Goal: Task Accomplishment & Management: Manage account settings

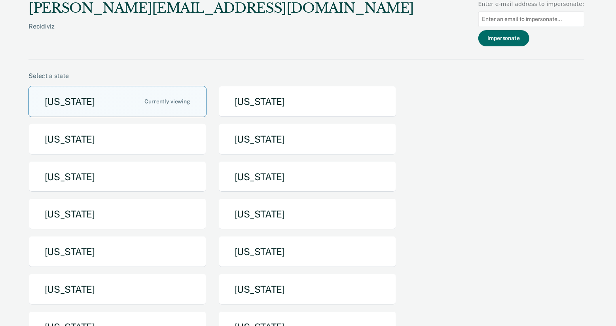
click at [104, 101] on button "[US_STATE]" at bounding box center [117, 101] width 178 height 31
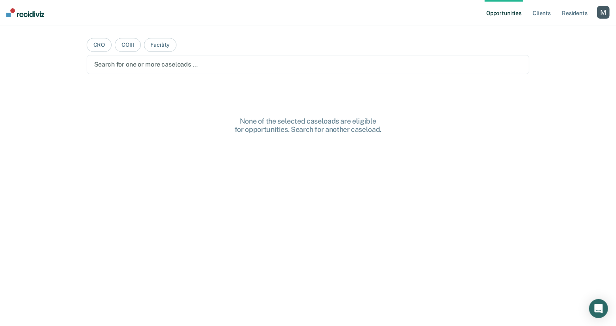
click at [231, 63] on div at bounding box center [308, 64] width 428 height 9
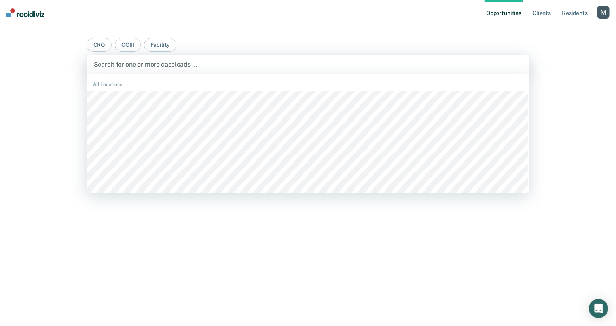
click at [472, 42] on main "CRO COIII Facility CACF, 1 of 494. 494 results available. Use Up and Down to ch…" at bounding box center [308, 165] width 462 height 281
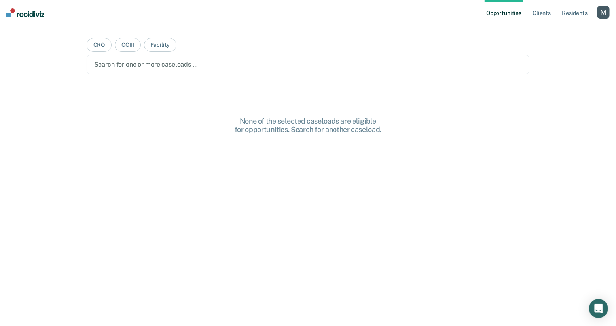
click at [260, 68] on div at bounding box center [308, 64] width 428 height 9
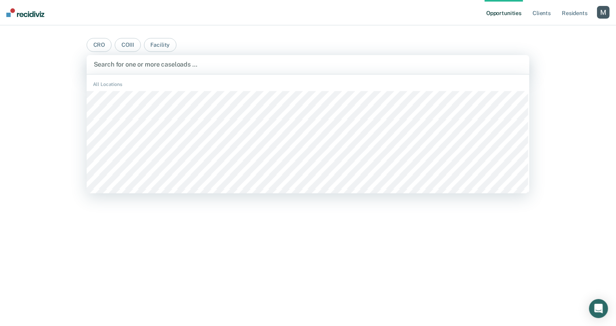
scroll to position [498, 0]
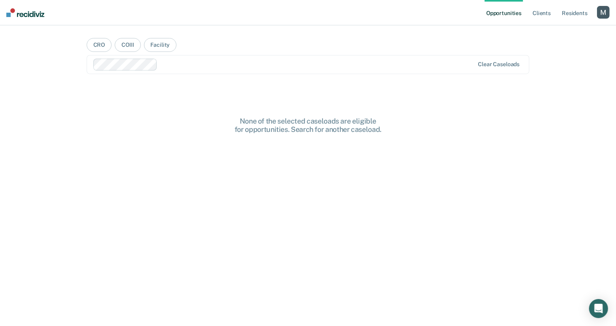
click at [518, 98] on main "CRO COIII Facility option Mildred Anderson, selected. Clear caseloads None of t…" at bounding box center [308, 165] width 462 height 281
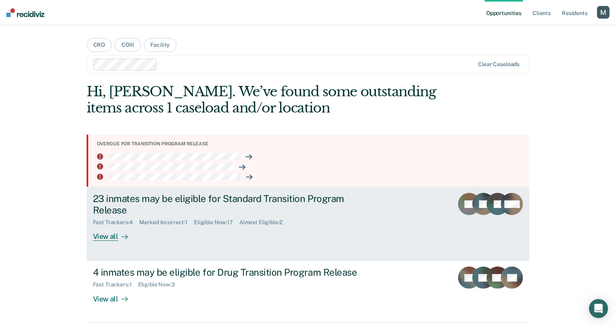
click at [209, 198] on div "23 inmates may be eligible for Standard Transition Program Release" at bounding box center [232, 204] width 278 height 23
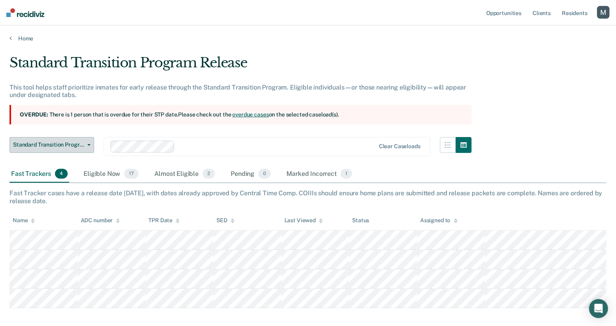
click at [82, 140] on button "Standard Transition Program Release" at bounding box center [51, 145] width 85 height 16
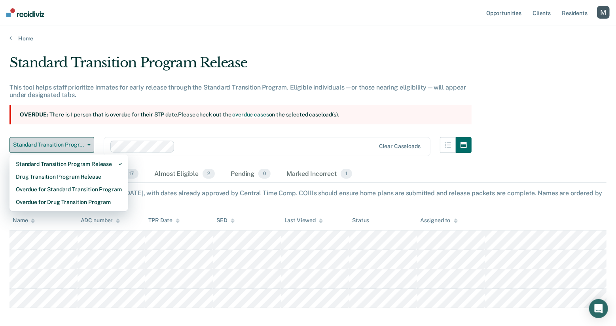
click at [82, 140] on button "Standard Transition Program Release" at bounding box center [51, 145] width 85 height 16
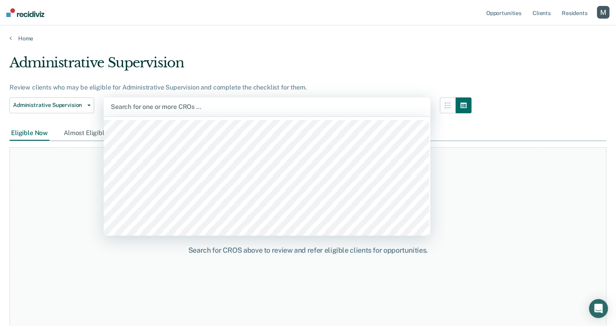
click at [139, 106] on div at bounding box center [267, 106] width 313 height 9
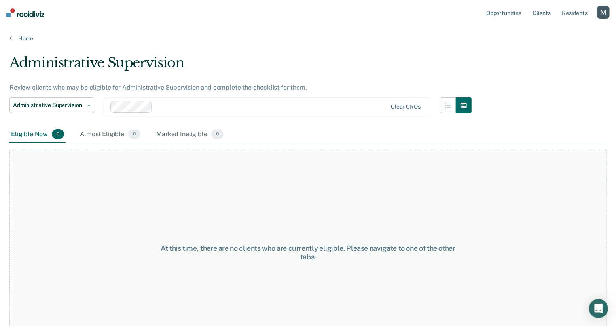
click at [214, 114] on div "Clear CROs" at bounding box center [267, 106] width 327 height 19
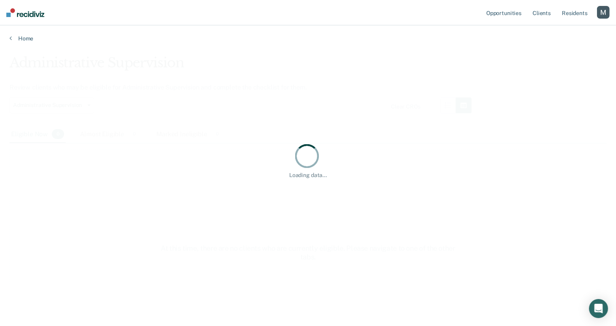
click at [252, 85] on div "Loading data..." at bounding box center [307, 161] width 597 height 212
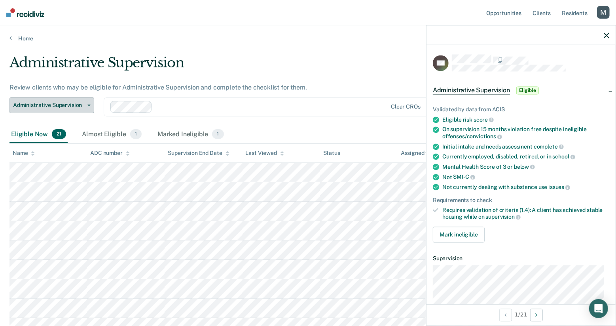
click at [69, 108] on button "Administrative Supervision" at bounding box center [51, 105] width 85 height 16
click at [601, 11] on div "button" at bounding box center [603, 12] width 13 height 13
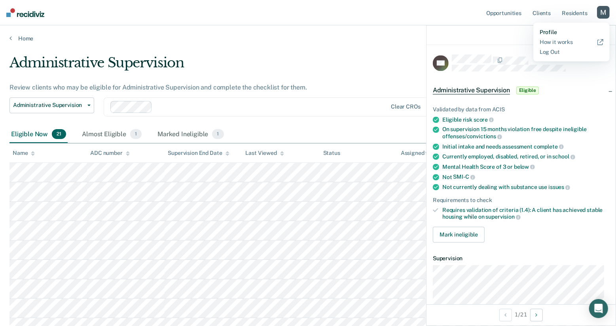
click at [545, 30] on link "Profile" at bounding box center [572, 32] width 64 height 7
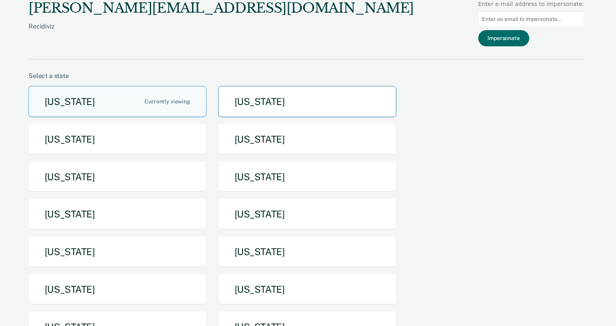
click at [304, 94] on button "Arkansas" at bounding box center [307, 101] width 178 height 31
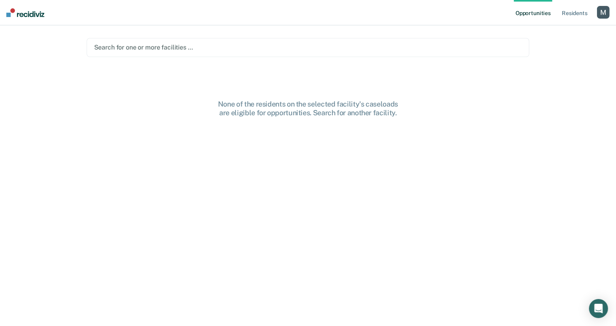
click at [242, 47] on div at bounding box center [308, 47] width 428 height 9
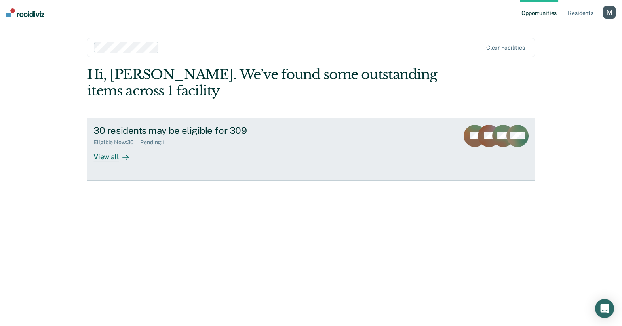
click at [368, 137] on div "Eligible Now : 30 Pending : 1" at bounding box center [232, 141] width 278 height 10
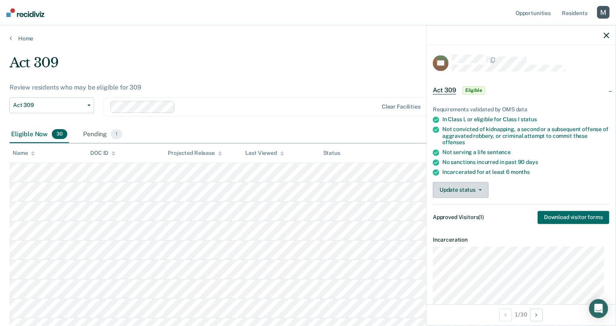
click at [464, 186] on button "Update status" at bounding box center [461, 190] width 56 height 16
click at [484, 188] on button "Update status" at bounding box center [461, 190] width 56 height 16
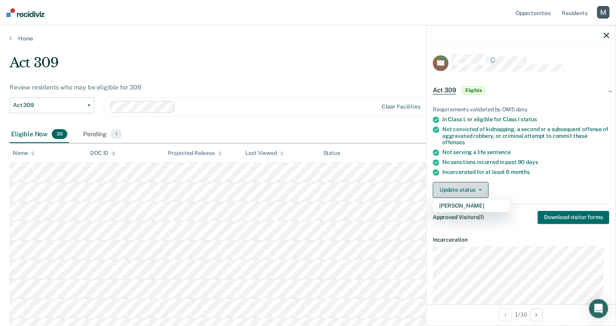
click at [484, 188] on button "Update status" at bounding box center [461, 190] width 56 height 16
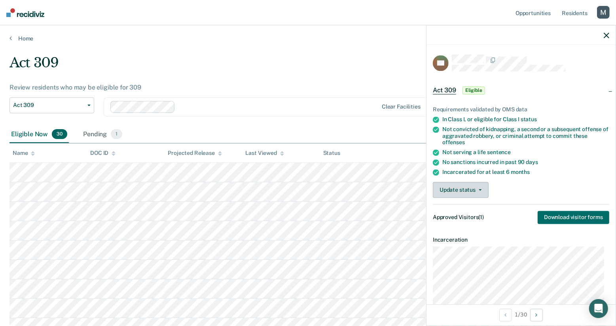
click at [484, 188] on button "Update status" at bounding box center [461, 190] width 56 height 16
click at [101, 132] on div "Pending 1" at bounding box center [103, 134] width 42 height 17
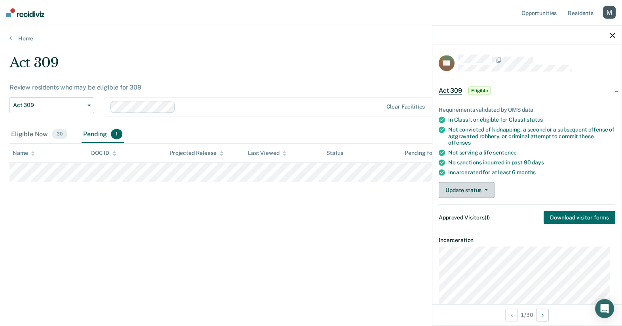
click at [482, 191] on button "Update status" at bounding box center [466, 190] width 56 height 16
click at [575, 214] on button "Download visitor forms" at bounding box center [579, 217] width 72 height 13
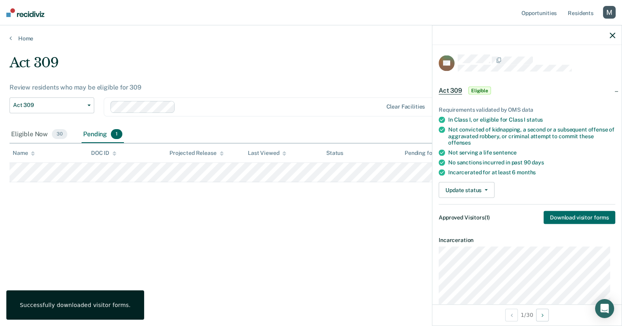
click at [605, 11] on div "button" at bounding box center [609, 12] width 13 height 13
click at [548, 26] on div "Profile How it works Log Out" at bounding box center [577, 42] width 76 height 39
click at [550, 30] on link "Profile" at bounding box center [577, 32] width 64 height 7
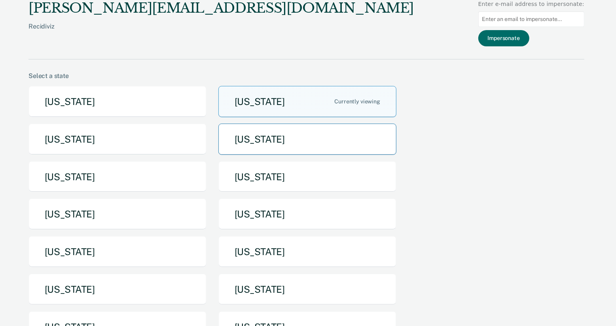
click at [241, 136] on button "[US_STATE]" at bounding box center [307, 138] width 178 height 31
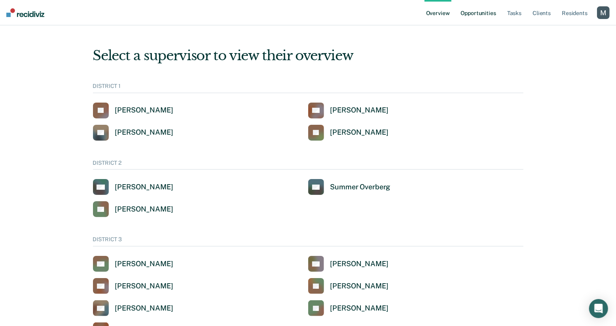
click at [471, 12] on link "Opportunities" at bounding box center [478, 12] width 38 height 25
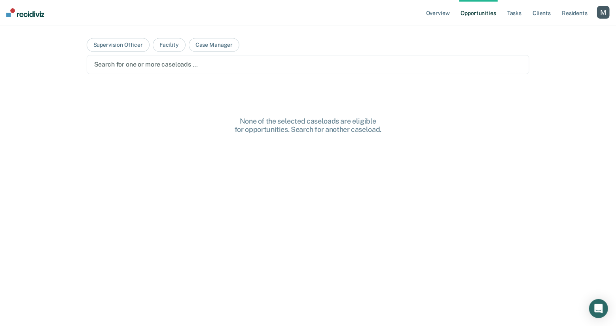
click at [158, 65] on div at bounding box center [308, 64] width 428 height 9
click at [283, 66] on div at bounding box center [343, 64] width 262 height 9
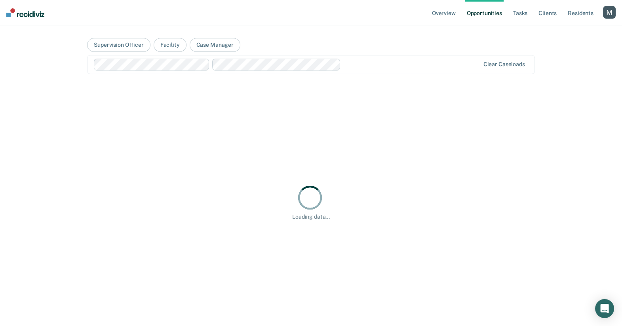
click at [383, 61] on div at bounding box center [411, 64] width 135 height 9
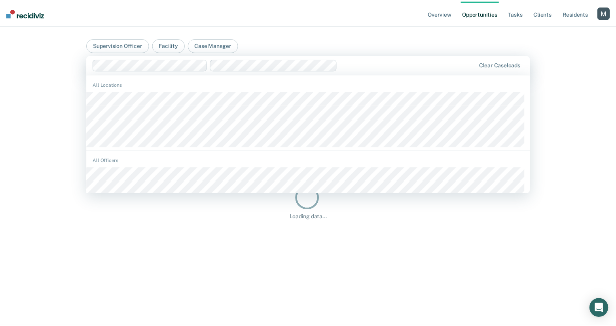
scroll to position [343, 0]
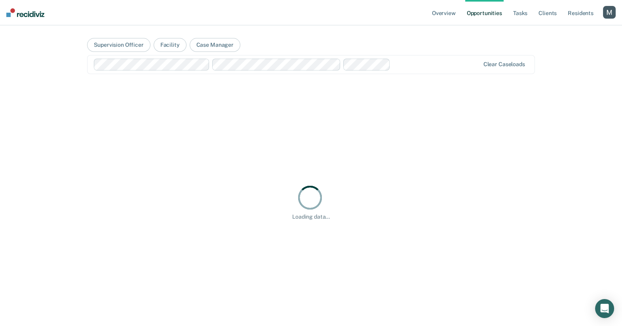
click at [44, 139] on div "Overview Opportunities Tasks Client s Resident s Profile Go to System-Level Tre…" at bounding box center [311, 163] width 622 height 326
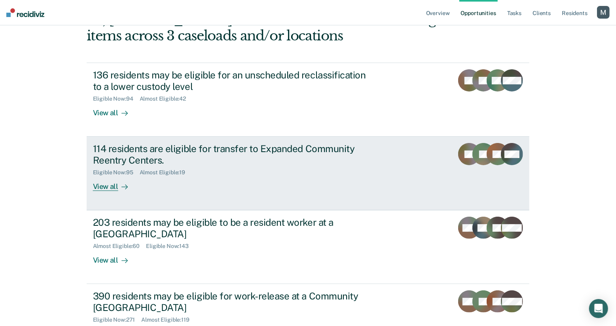
scroll to position [71, 0]
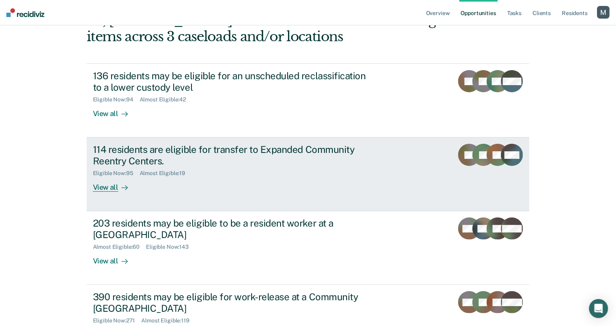
click at [262, 189] on div "114 residents are eligible for transfer to Expanded Community Reentry Centers. …" at bounding box center [241, 168] width 297 height 48
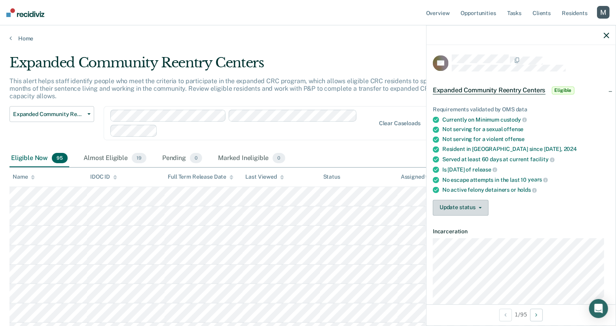
click at [474, 209] on button "Update status" at bounding box center [461, 207] width 56 height 16
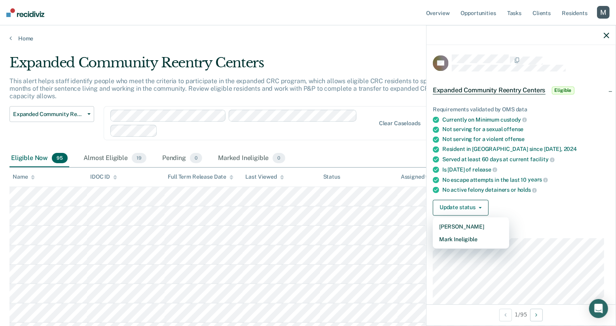
click at [509, 209] on div "Update status Mark Pending Mark Ineligible" at bounding box center [521, 207] width 176 height 16
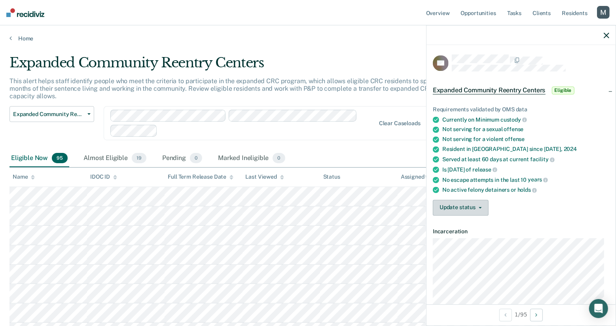
click at [460, 209] on button "Update status" at bounding box center [461, 207] width 56 height 16
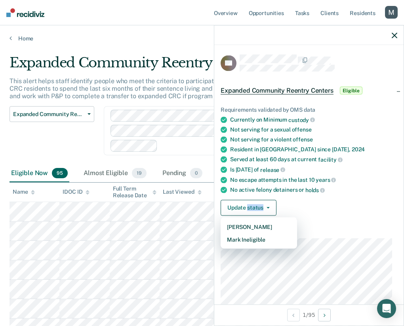
click at [393, 18] on div "button" at bounding box center [391, 12] width 13 height 13
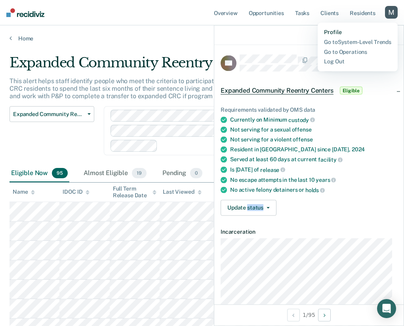
click at [333, 31] on link "Profile" at bounding box center [357, 32] width 67 height 7
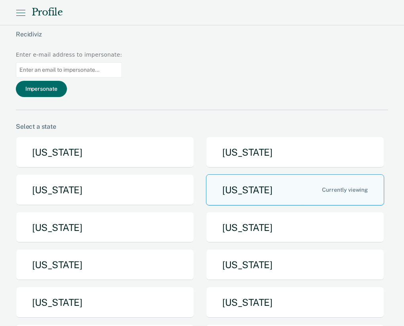
click at [120, 137] on button "[US_STATE]" at bounding box center [105, 152] width 178 height 31
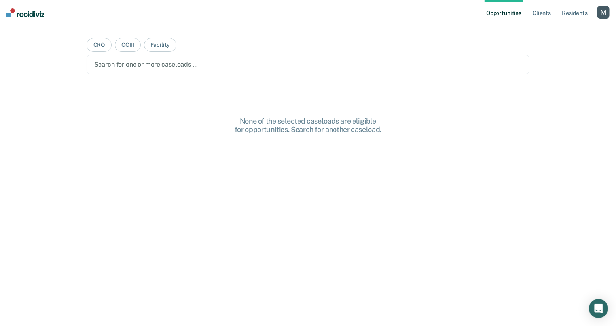
click at [207, 67] on div at bounding box center [308, 64] width 428 height 9
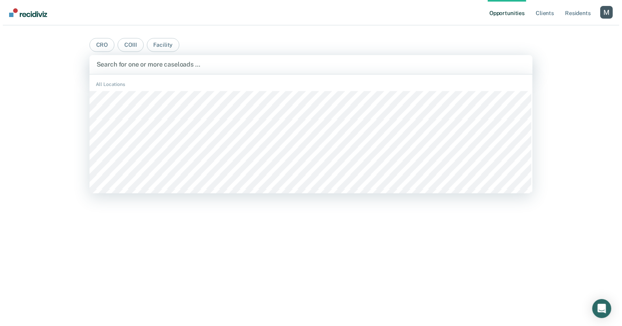
scroll to position [641, 0]
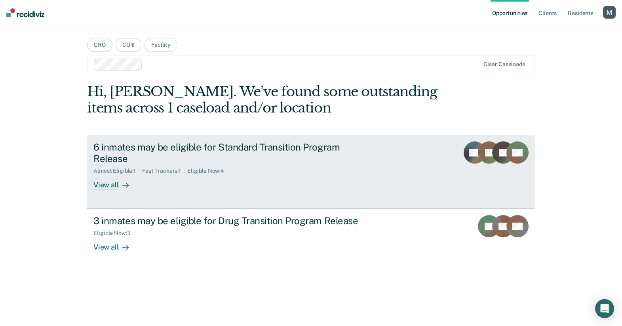
click at [180, 148] on div "6 inmates may be eligible for Standard Transition Program Release" at bounding box center [232, 152] width 278 height 23
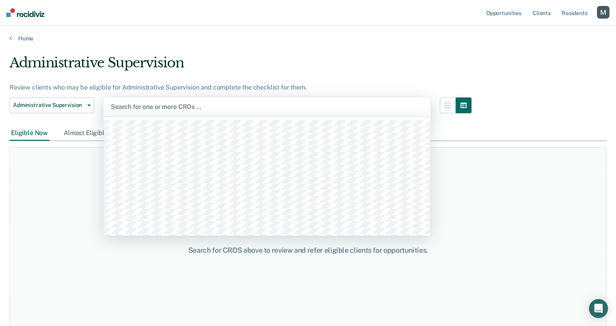
click at [191, 112] on div "Search for one or more CROs …" at bounding box center [267, 106] width 314 height 11
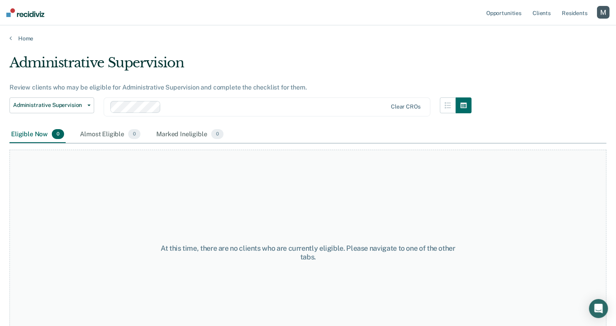
click at [241, 106] on div at bounding box center [275, 106] width 223 height 9
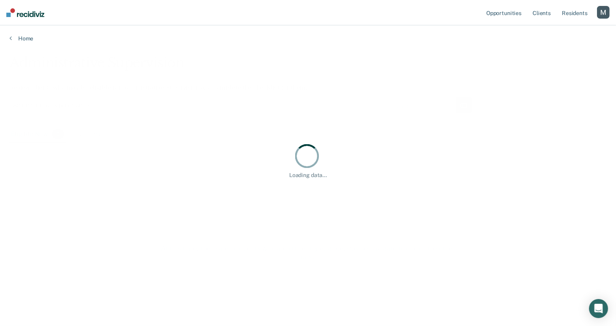
click at [288, 78] on div "Loading data..." at bounding box center [307, 161] width 597 height 212
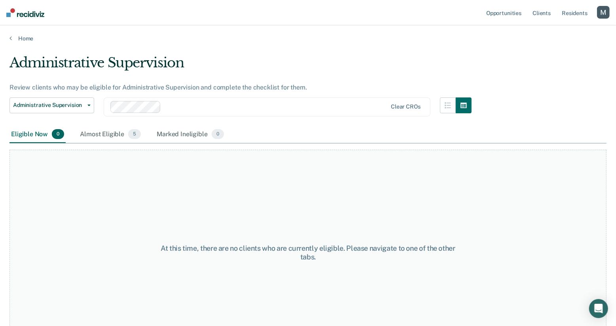
click at [234, 112] on div at bounding box center [248, 107] width 277 height 12
click at [275, 109] on div at bounding box center [304, 106] width 165 height 9
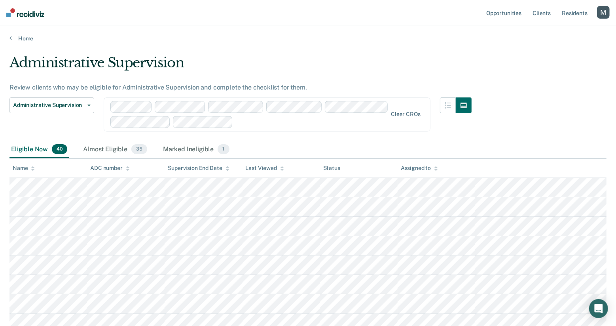
click at [34, 114] on div "Administrative Supervision Administrative Supervision" at bounding box center [51, 119] width 85 height 44
click at [36, 107] on span "Administrative Supervision" at bounding box center [48, 105] width 71 height 7
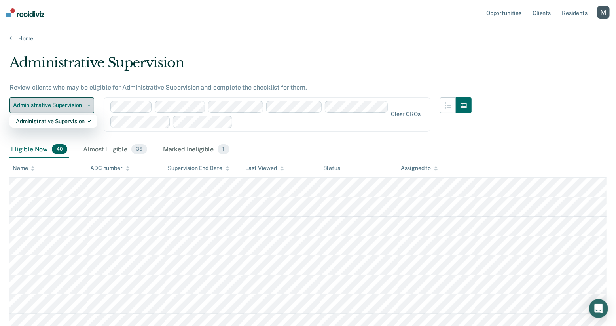
click at [36, 107] on span "Administrative Supervision" at bounding box center [48, 105] width 71 height 7
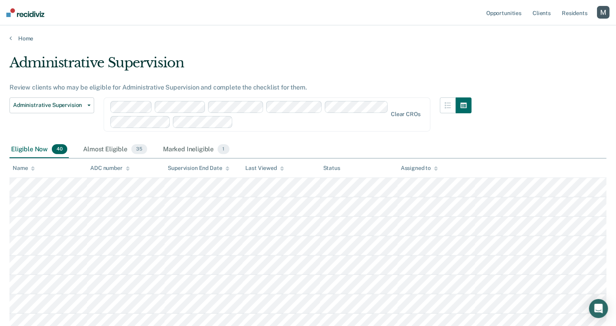
click at [9, 41] on div "Home" at bounding box center [308, 33] width 616 height 17
click at [14, 35] on link "Home" at bounding box center [307, 38] width 597 height 7
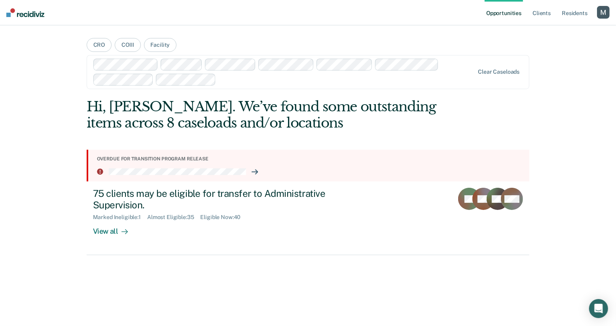
click at [603, 14] on div "button" at bounding box center [603, 12] width 13 height 13
click at [553, 30] on link "Profile" at bounding box center [572, 32] width 64 height 7
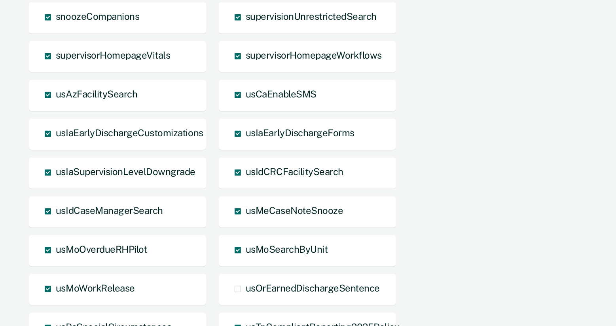
scroll to position [926, 0]
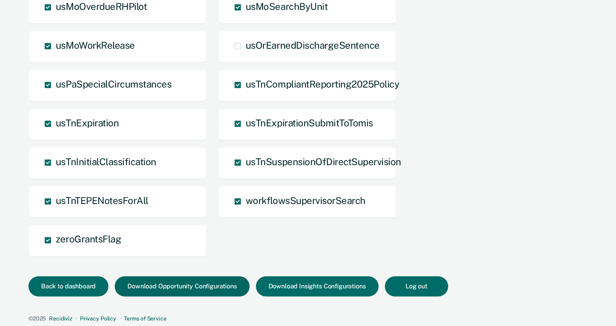
click at [205, 282] on button "Download Opportunity Configurations" at bounding box center [182, 286] width 135 height 20
click at [300, 285] on button "Download Insights Configurations" at bounding box center [317, 286] width 123 height 20
click at [58, 292] on button "Back to dashboard" at bounding box center [68, 286] width 80 height 20
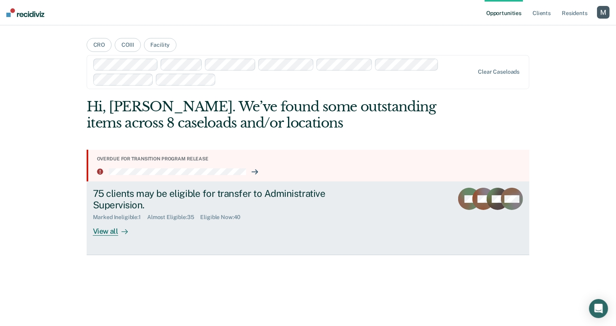
drag, startPoint x: 170, startPoint y: 236, endPoint x: 149, endPoint y: 161, distance: 77.7
click at [170, 236] on link "75 clients may be eligible for transfer to Administrative Supervision. Marked I…" at bounding box center [308, 218] width 443 height 74
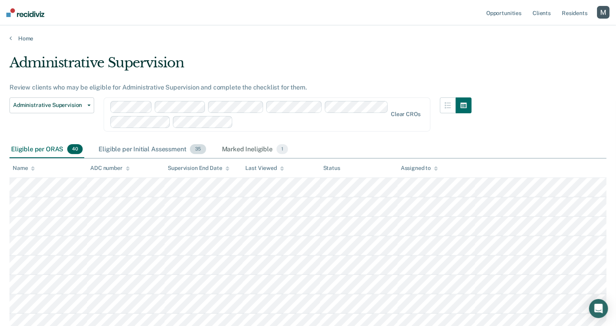
click at [127, 150] on div "Eligible per Initial Assessment 35" at bounding box center [152, 149] width 110 height 17
click at [252, 143] on div "Marked Ineligible 1" at bounding box center [255, 149] width 70 height 17
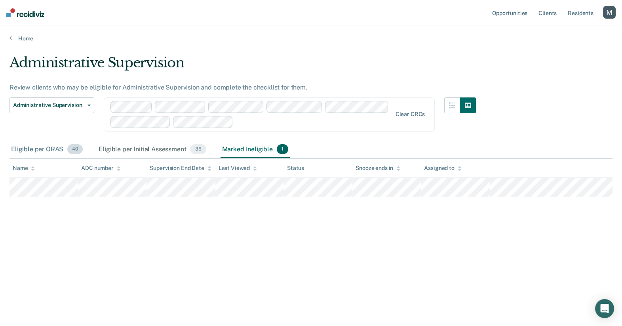
click at [68, 152] on div "Eligible per ORAS 40" at bounding box center [46, 149] width 75 height 17
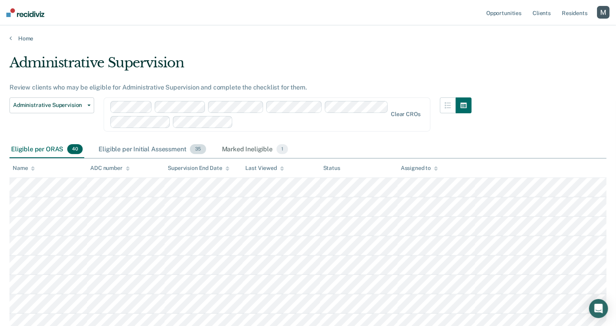
click at [116, 148] on div "Eligible per Initial Assessment 35" at bounding box center [152, 149] width 110 height 17
click at [232, 150] on div "Marked Ineligible 1" at bounding box center [255, 149] width 70 height 17
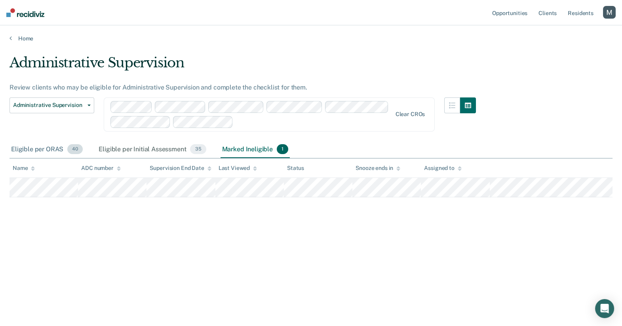
click at [59, 149] on div "Eligible per ORAS 40" at bounding box center [46, 149] width 75 height 17
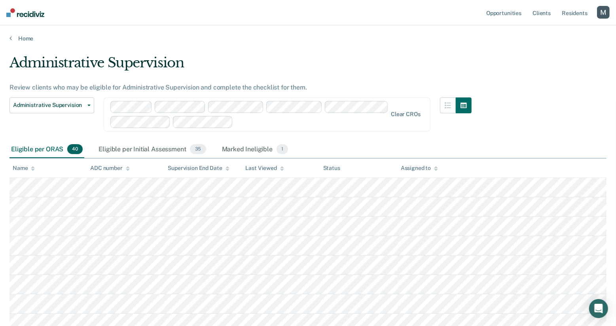
click at [92, 55] on div "Administrative Supervision" at bounding box center [240, 66] width 462 height 23
click at [30, 39] on link "Home" at bounding box center [307, 38] width 597 height 7
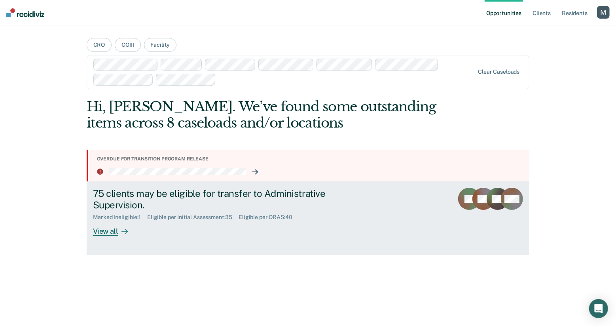
click at [118, 215] on div "Marked Ineligible : 1" at bounding box center [120, 217] width 54 height 7
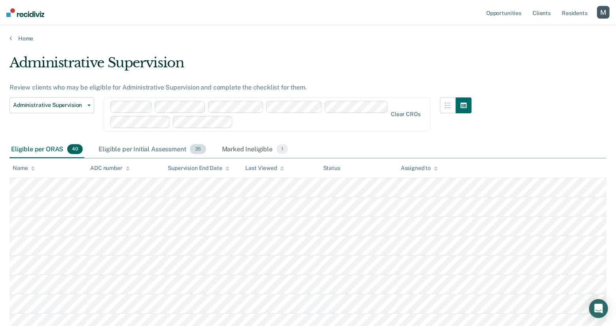
click at [139, 150] on div "Eligible per Initial Assessment 35" at bounding box center [152, 149] width 110 height 17
click at [243, 152] on div "Marked Ineligible 1" at bounding box center [255, 149] width 70 height 17
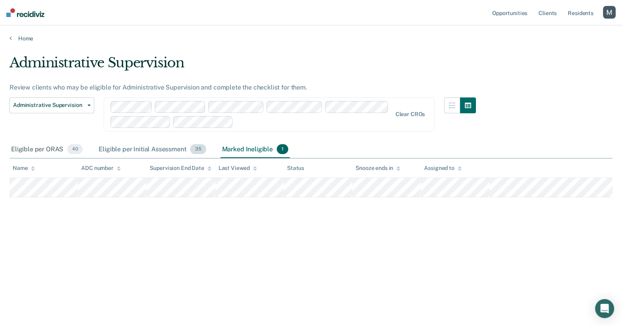
click at [161, 145] on div "Eligible per Initial Assessment 35" at bounding box center [152, 149] width 110 height 17
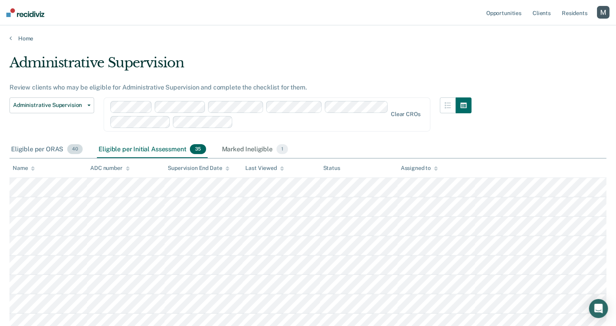
click at [64, 152] on div "Eligible per ORAS 40" at bounding box center [46, 149] width 75 height 17
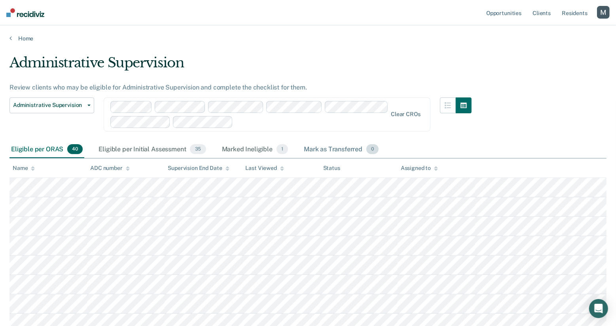
click at [328, 146] on div "Mark as Transferred 0" at bounding box center [341, 149] width 78 height 17
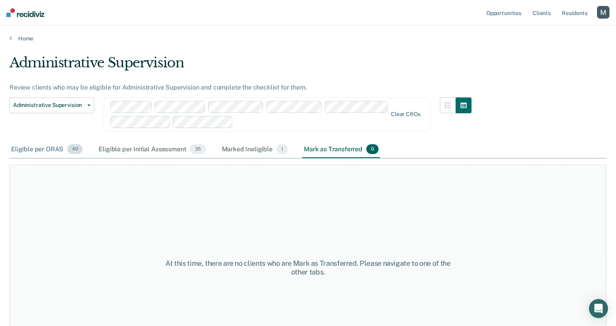
click at [53, 146] on div "Eligible per ORAS 40" at bounding box center [46, 149] width 75 height 17
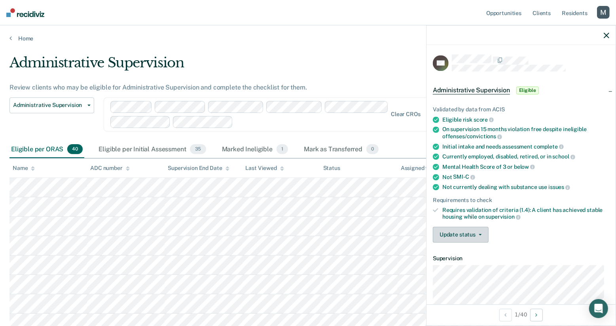
click at [449, 235] on button "Update status" at bounding box center [461, 234] width 56 height 16
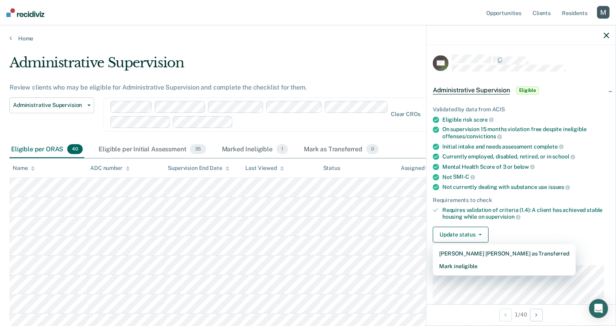
click at [521, 226] on div "Update status Mark Mark as Transferred Mark ineligible" at bounding box center [521, 234] width 176 height 16
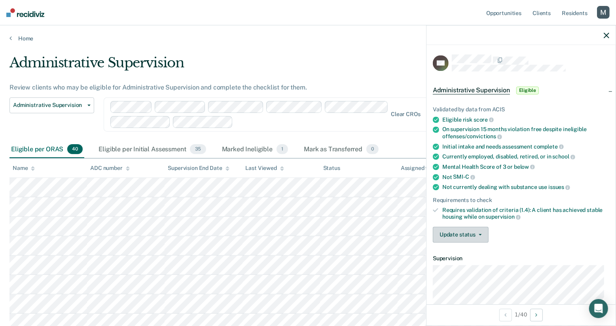
click at [477, 233] on span "button" at bounding box center [479, 234] width 6 height 2
click at [562, 238] on div "Update status Mark Mark as Transferred Mark ineligible" at bounding box center [521, 234] width 176 height 16
click at [480, 233] on icon "button" at bounding box center [480, 234] width 3 height 2
click at [515, 233] on div "Update status Mark Mark as Transferred Mark ineligible" at bounding box center [521, 234] width 176 height 16
click at [478, 233] on span "button" at bounding box center [479, 234] width 6 height 2
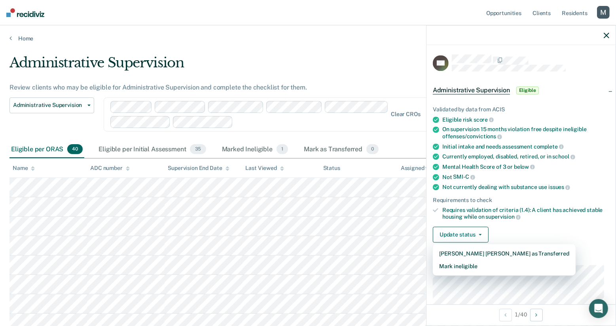
click at [526, 226] on div "Update status Mark Mark as Transferred Mark ineligible" at bounding box center [521, 234] width 176 height 16
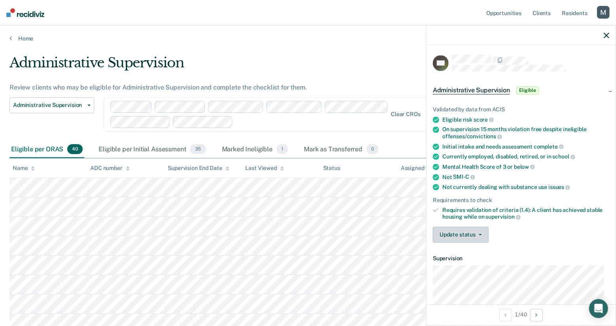
click at [488, 226] on button "Update status" at bounding box center [461, 234] width 56 height 16
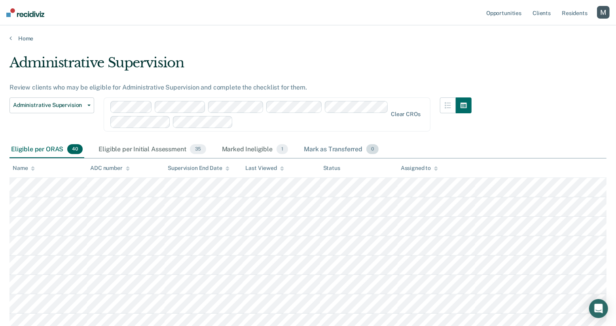
click at [327, 146] on div "Mark as Transferred 0" at bounding box center [341, 149] width 78 height 17
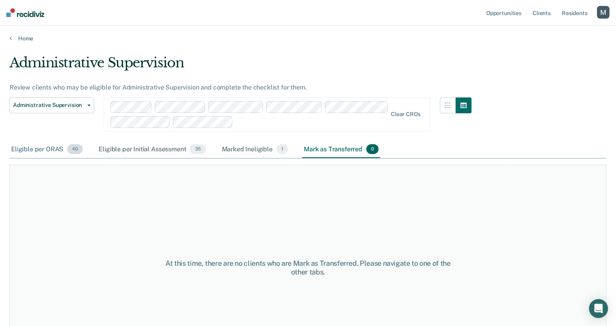
click at [51, 146] on div "Eligible per ORAS 40" at bounding box center [46, 149] width 75 height 17
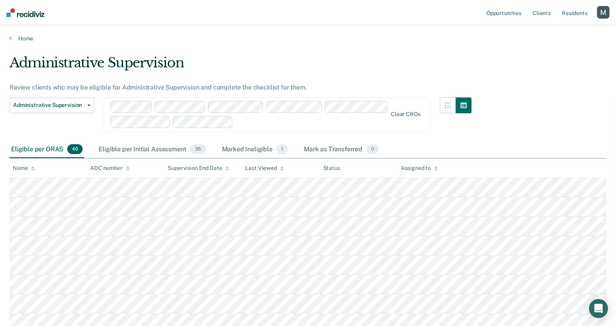
click at [569, 177] on th at bounding box center [540, 167] width 131 height 19
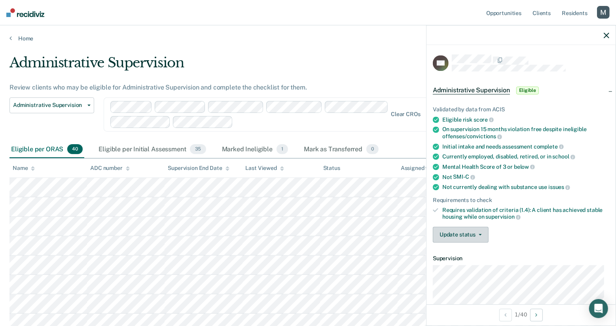
click at [479, 235] on button "Update status" at bounding box center [461, 234] width 56 height 16
click at [509, 237] on div "Update status Mark Transferred Mark ineligible" at bounding box center [521, 234] width 176 height 16
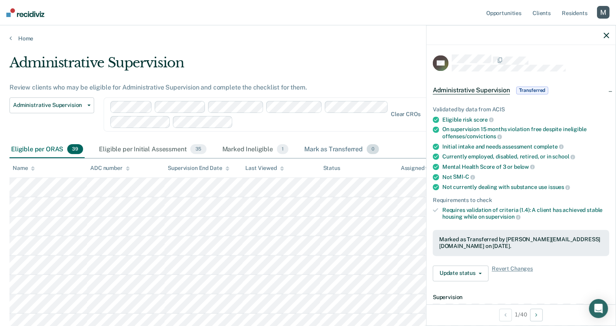
click at [353, 144] on div "Mark as Transferred 0" at bounding box center [342, 149] width 78 height 17
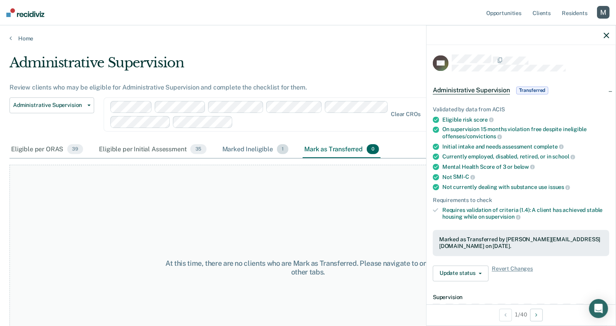
click at [235, 149] on div "Marked Ineligible 1" at bounding box center [256, 149] width 70 height 17
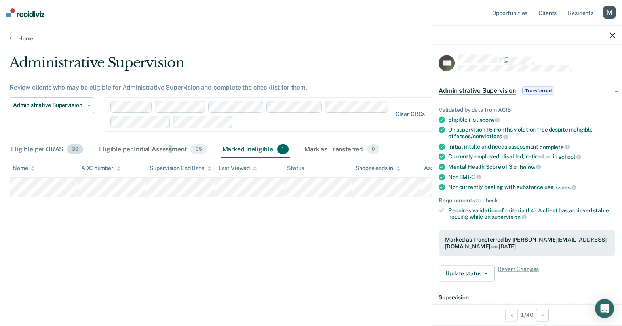
drag, startPoint x: 169, startPoint y: 148, endPoint x: 57, endPoint y: 151, distance: 111.6
click at [168, 148] on div "Eligible per Initial Assessment 35" at bounding box center [152, 149] width 110 height 17
click at [57, 151] on div "Eligible per ORAS 39" at bounding box center [46, 149] width 75 height 17
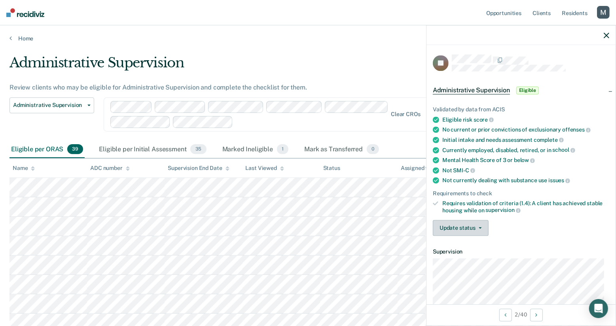
click at [480, 222] on button "Update status" at bounding box center [461, 228] width 56 height 16
click at [507, 226] on div "Update status Mark Transferred Mark ineligible" at bounding box center [521, 228] width 176 height 16
click at [603, 15] on div "button" at bounding box center [603, 12] width 13 height 13
click at [548, 31] on link "Profile" at bounding box center [572, 32] width 64 height 7
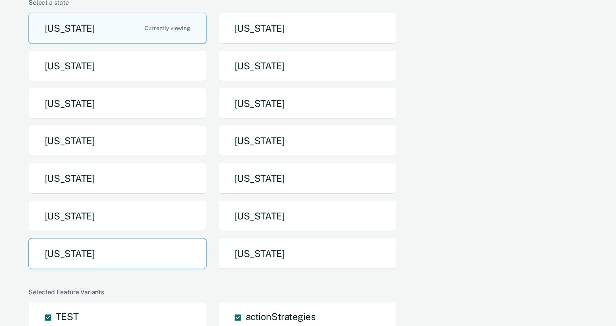
scroll to position [74, 0]
click at [173, 246] on button "[US_STATE]" at bounding box center [117, 252] width 178 height 31
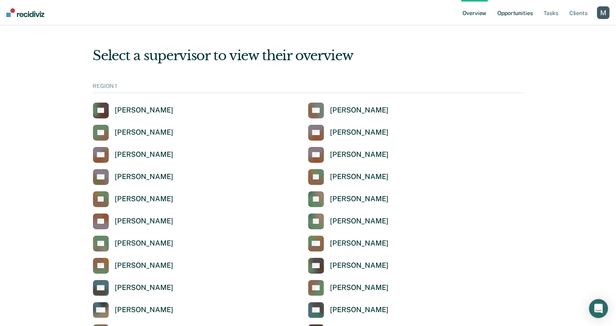
click at [518, 21] on link "Opportunities" at bounding box center [515, 12] width 38 height 25
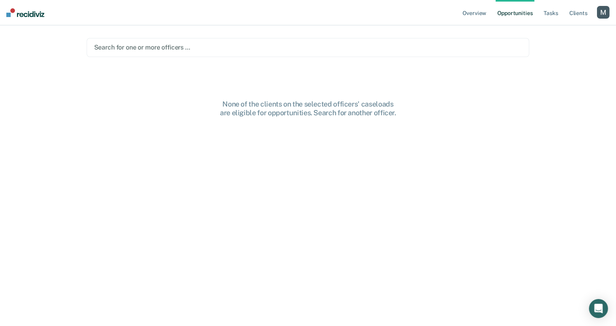
click at [357, 57] on main "Search for one or more officers … None of the clients on the selected officers'…" at bounding box center [308, 165] width 462 height 281
click at [357, 49] on div at bounding box center [308, 47] width 428 height 9
click at [375, 56] on div "Clear officers" at bounding box center [308, 47] width 443 height 19
click at [351, 112] on div "None of the clients on the selected officers' caseloads are eligible for opport…" at bounding box center [308, 108] width 253 height 17
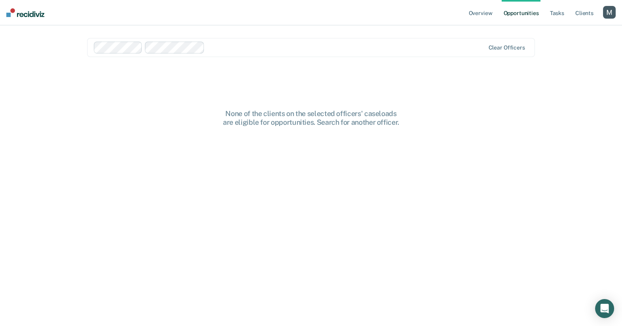
click at [351, 112] on div "Loading data..." at bounding box center [310, 184] width 447 height 237
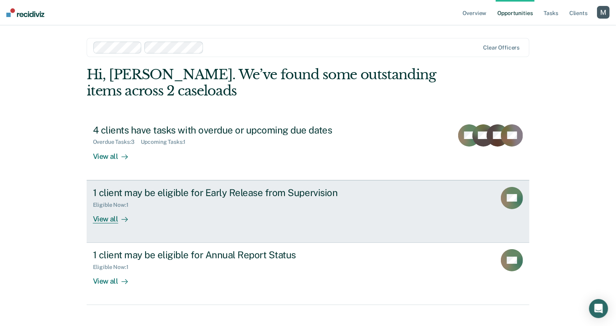
click at [298, 182] on link "1 client may be eligible for Early Release from Supervision Eligible Now : 1 Vi…" at bounding box center [308, 211] width 443 height 63
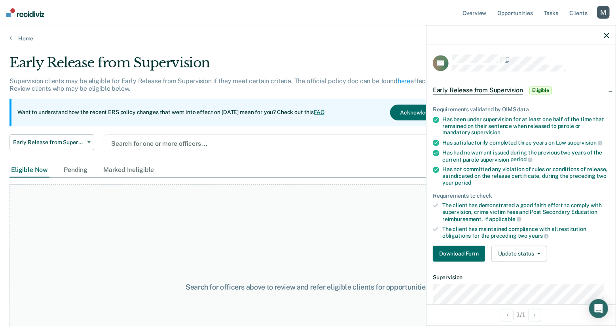
click at [605, 35] on icon "button" at bounding box center [607, 35] width 6 height 6
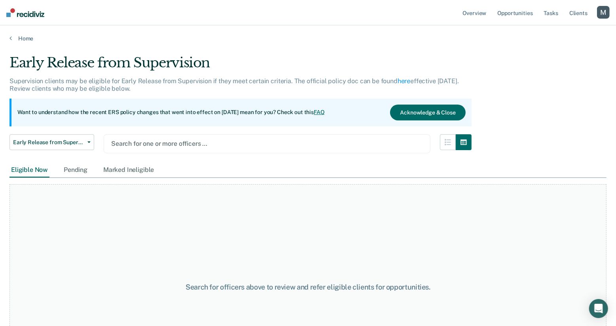
click at [601, 11] on div "button" at bounding box center [603, 12] width 13 height 13
click at [550, 31] on link "Profile" at bounding box center [572, 32] width 64 height 7
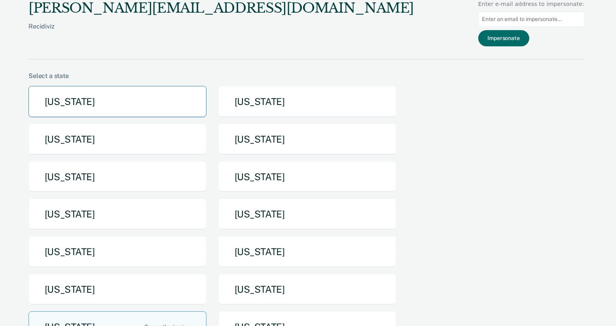
click at [118, 97] on button "[US_STATE]" at bounding box center [117, 101] width 178 height 31
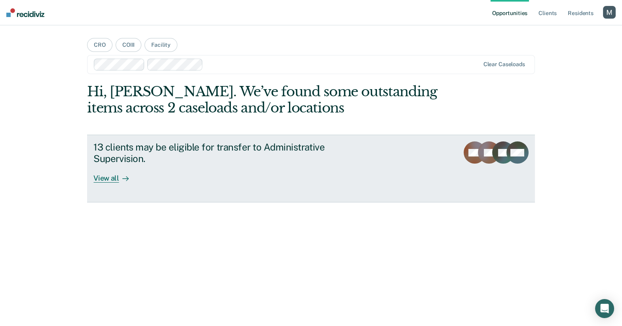
click at [184, 150] on div "13 clients may be eligible for transfer to Administrative Supervision." at bounding box center [232, 152] width 278 height 23
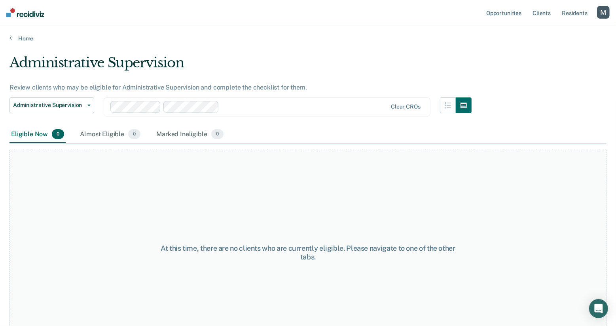
click at [251, 110] on div at bounding box center [304, 106] width 165 height 9
click at [256, 74] on div "Loading data..." at bounding box center [307, 161] width 597 height 212
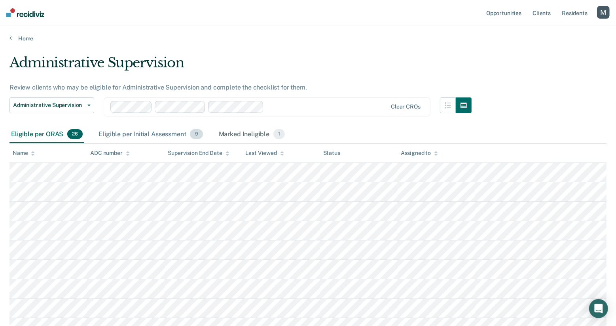
click at [159, 133] on div "Eligible per Initial Assessment 9" at bounding box center [150, 134] width 107 height 17
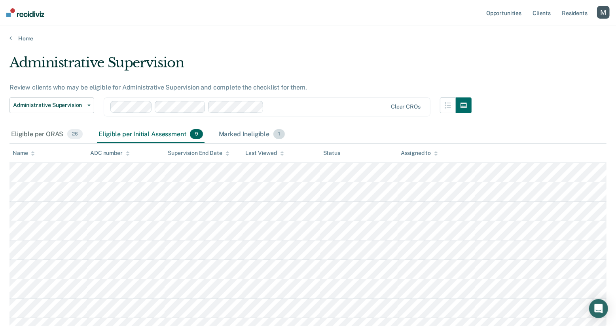
click at [235, 135] on div "Marked Ineligible 1" at bounding box center [252, 134] width 70 height 17
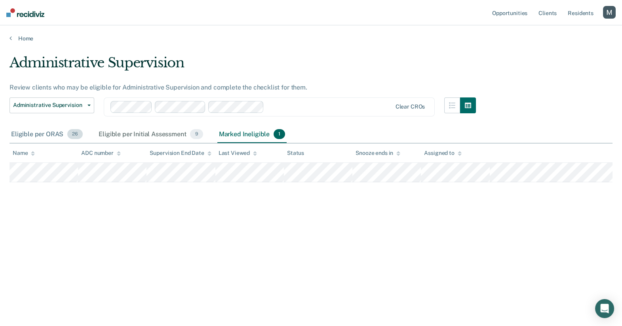
click at [64, 133] on div "Eligible per ORAS 26" at bounding box center [46, 134] width 75 height 17
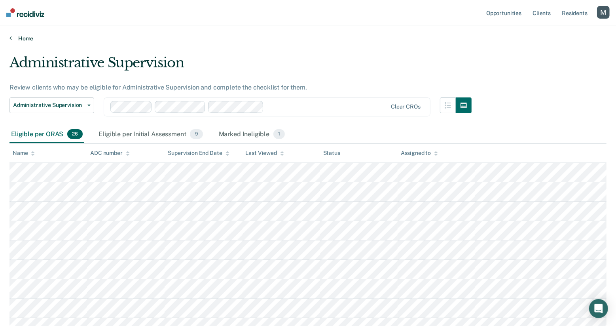
click at [25, 38] on link "Home" at bounding box center [307, 38] width 597 height 7
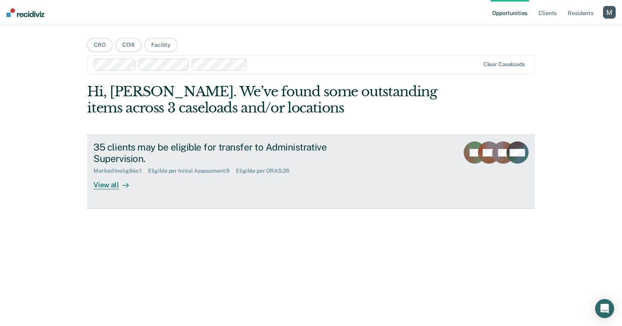
click at [126, 176] on div "View all" at bounding box center [115, 181] width 44 height 15
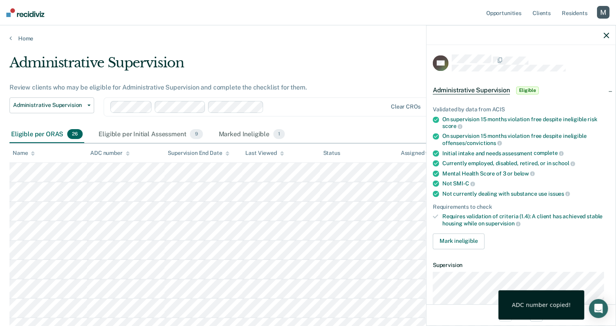
click at [602, 34] on div at bounding box center [521, 35] width 189 height 20
click at [611, 36] on div at bounding box center [521, 35] width 189 height 20
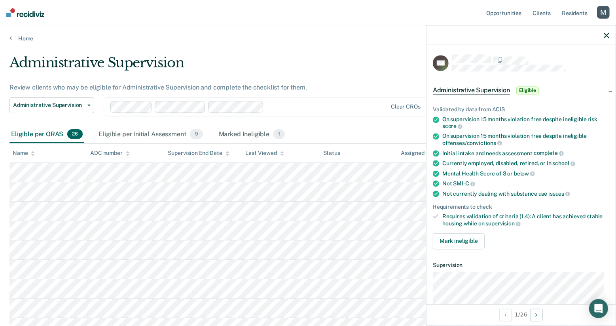
click at [611, 36] on div at bounding box center [521, 35] width 189 height 20
click at [607, 36] on icon "button" at bounding box center [607, 35] width 6 height 6
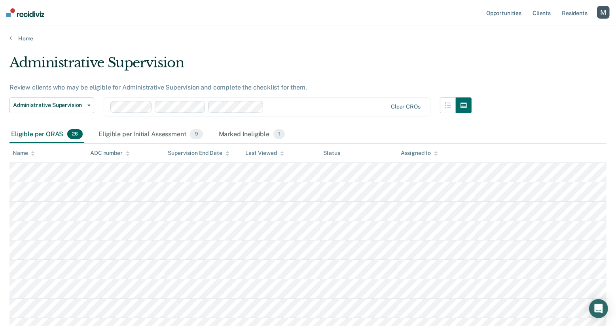
click at [600, 10] on div "button" at bounding box center [603, 12] width 13 height 13
click at [548, 32] on link "Profile" at bounding box center [572, 32] width 64 height 7
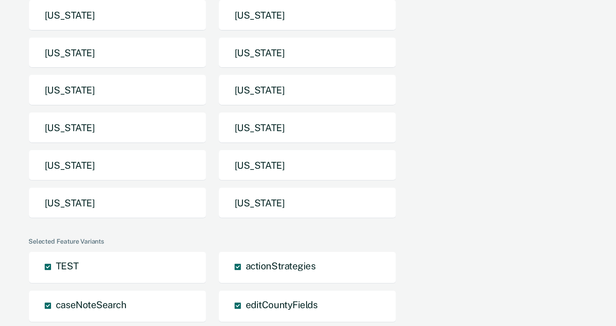
scroll to position [135, 0]
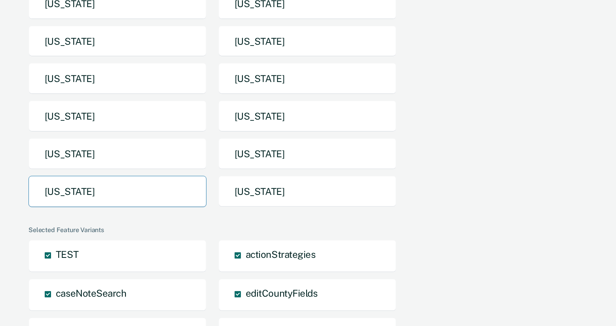
click at [166, 188] on button "[US_STATE]" at bounding box center [117, 191] width 178 height 31
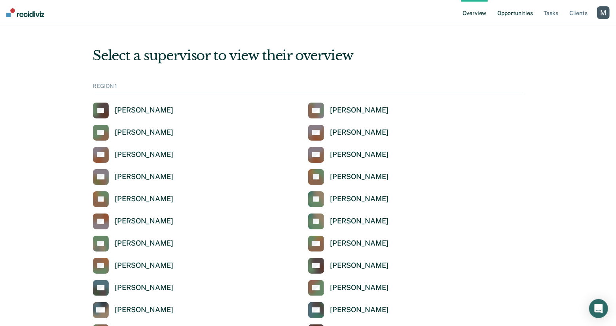
click at [501, 20] on link "Opportunities" at bounding box center [515, 12] width 38 height 25
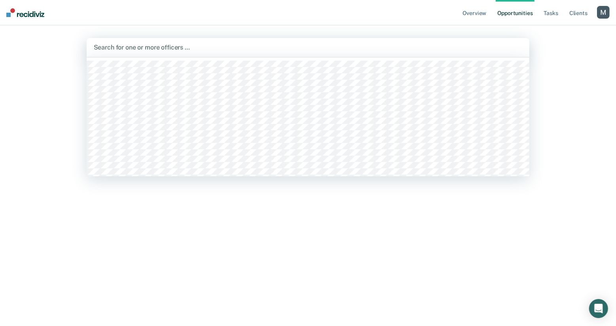
click at [317, 54] on div "Search for one or more officers …" at bounding box center [308, 47] width 443 height 19
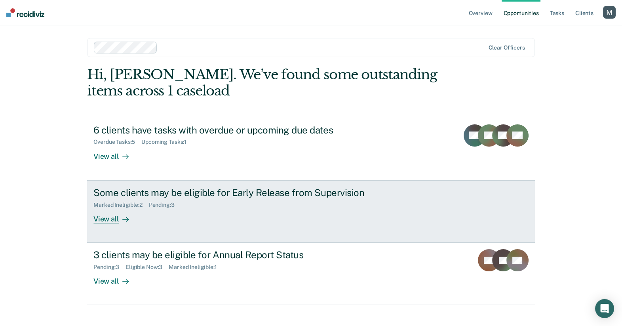
click at [249, 199] on div "Marked Ineligible : 2 Pending : 3" at bounding box center [232, 203] width 278 height 10
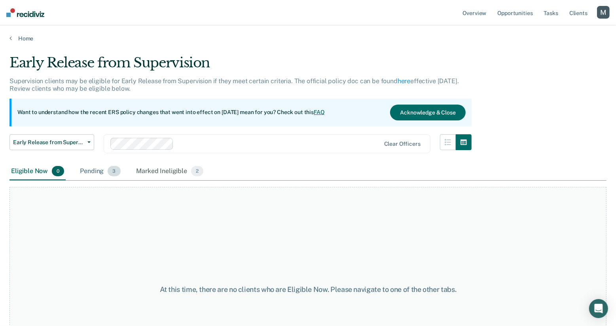
click at [107, 164] on div "Pending 3" at bounding box center [100, 171] width 44 height 17
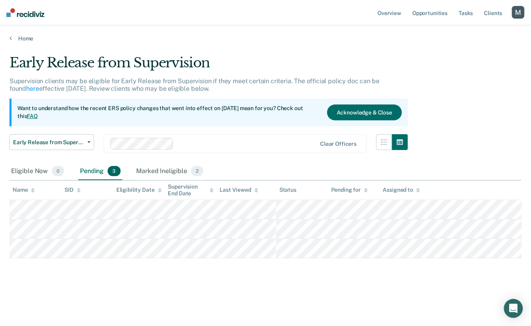
click at [213, 138] on div at bounding box center [213, 144] width 207 height 12
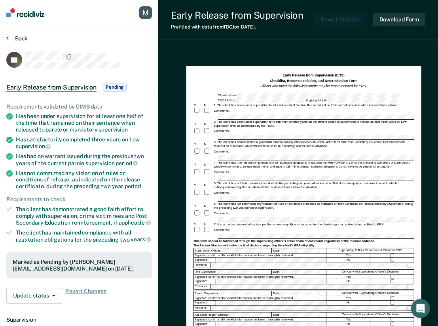
click at [6, 41] on section "Back JG Early Release from Supervision Pending Requirements validated by OIMS d…" at bounding box center [79, 240] width 158 height 430
click at [11, 38] on button "Back" at bounding box center [16, 38] width 21 height 7
